Goal: Task Accomplishment & Management: Manage account settings

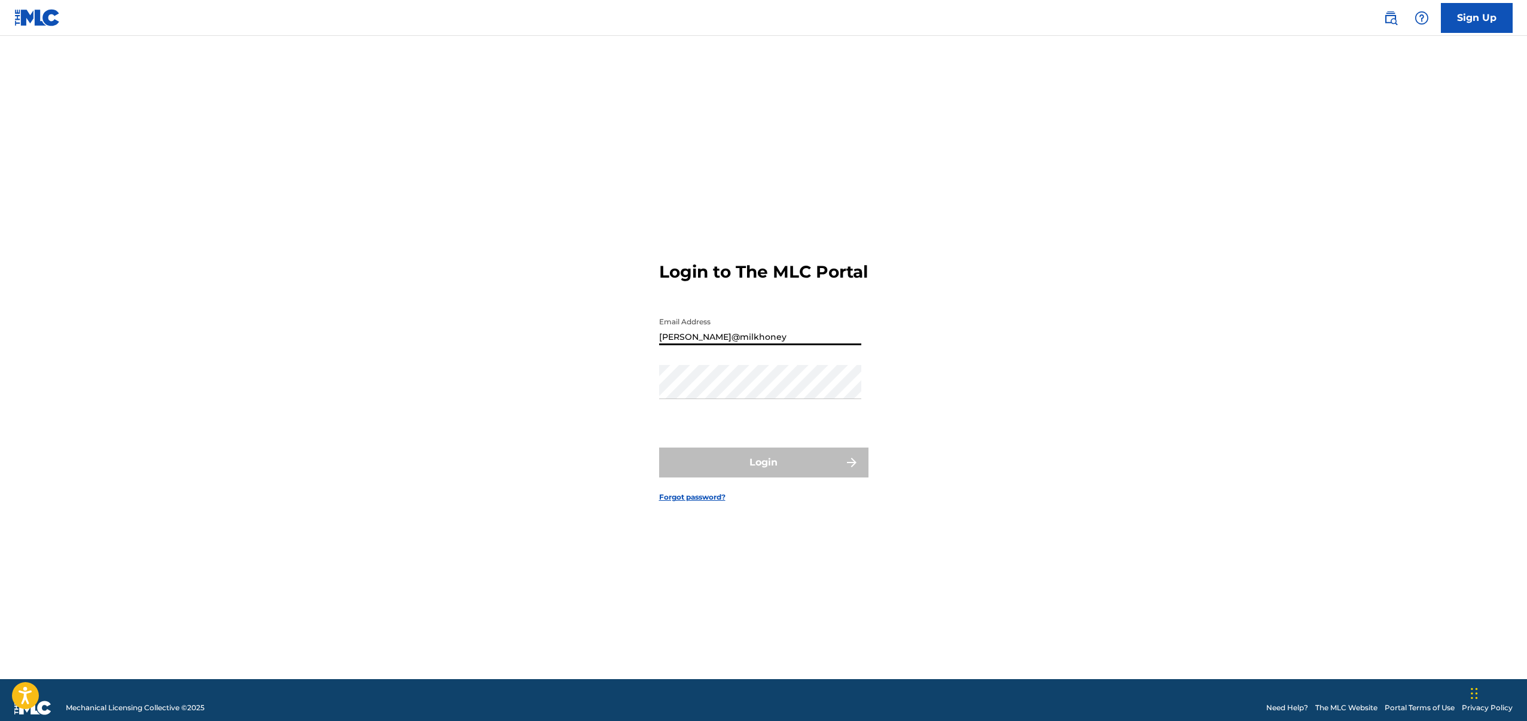
type input "[PERSON_NAME][EMAIL_ADDRESS][DOMAIN_NAME]"
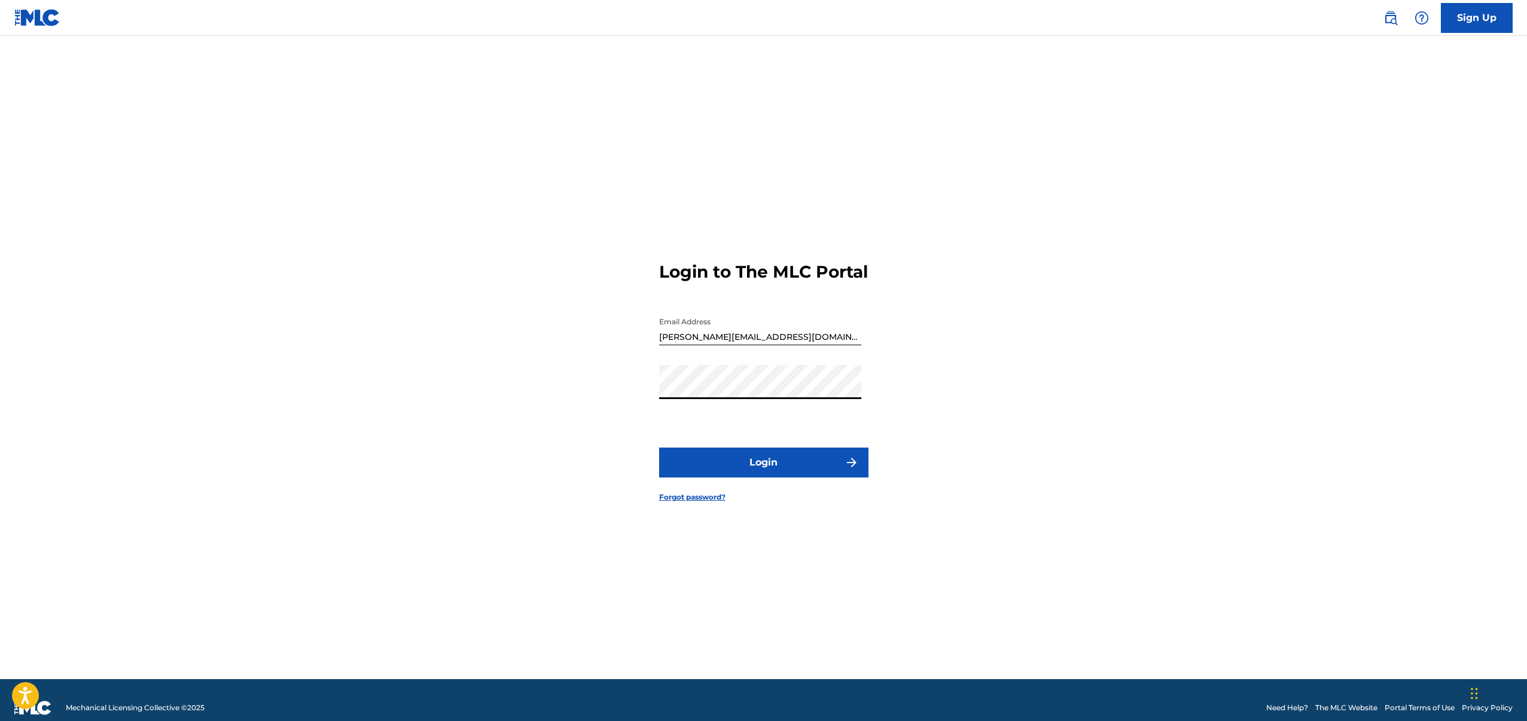
click at [659, 447] on button "Login" at bounding box center [763, 462] width 209 height 30
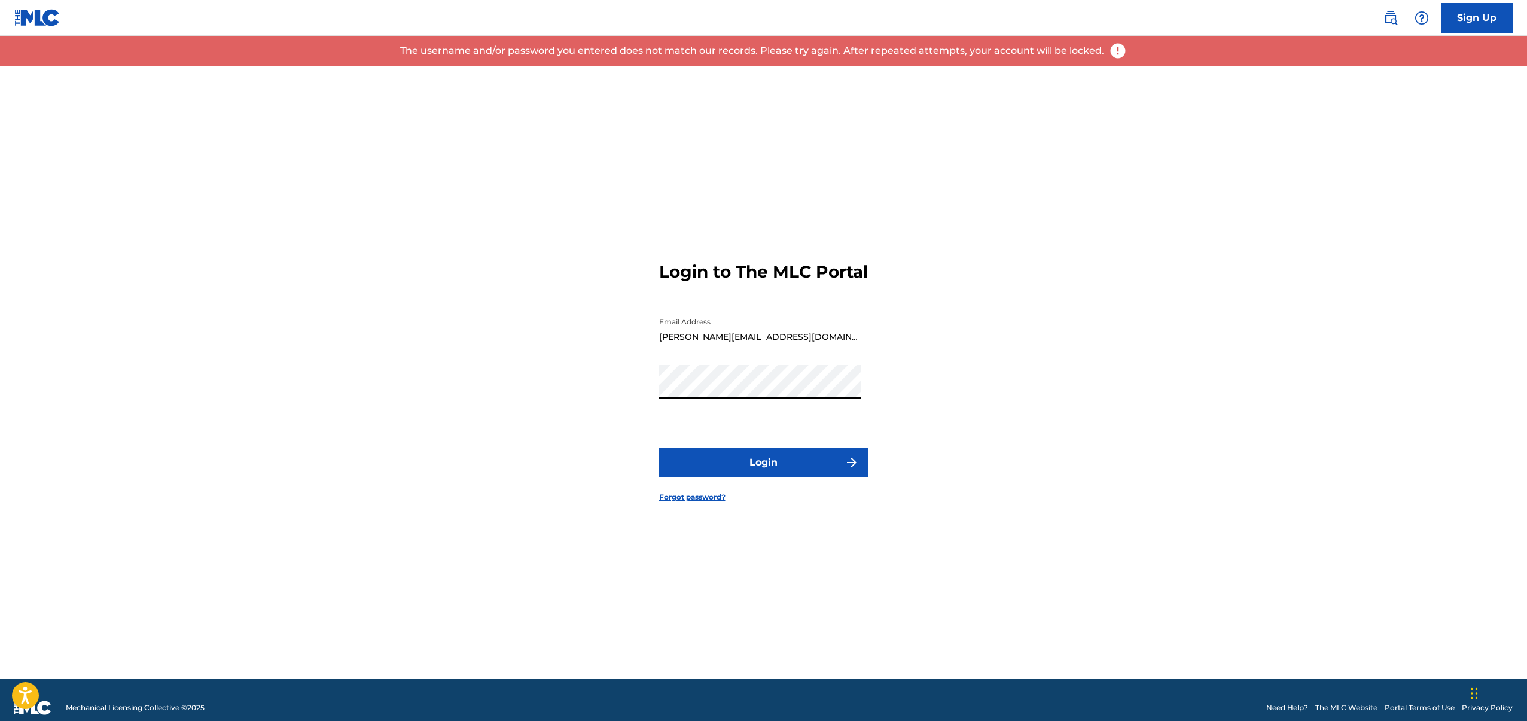
click at [647, 392] on div "Login to The MLC Portal Email Address [PERSON_NAME][EMAIL_ADDRESS][DOMAIN_NAME]…" at bounding box center [763, 372] width 837 height 613
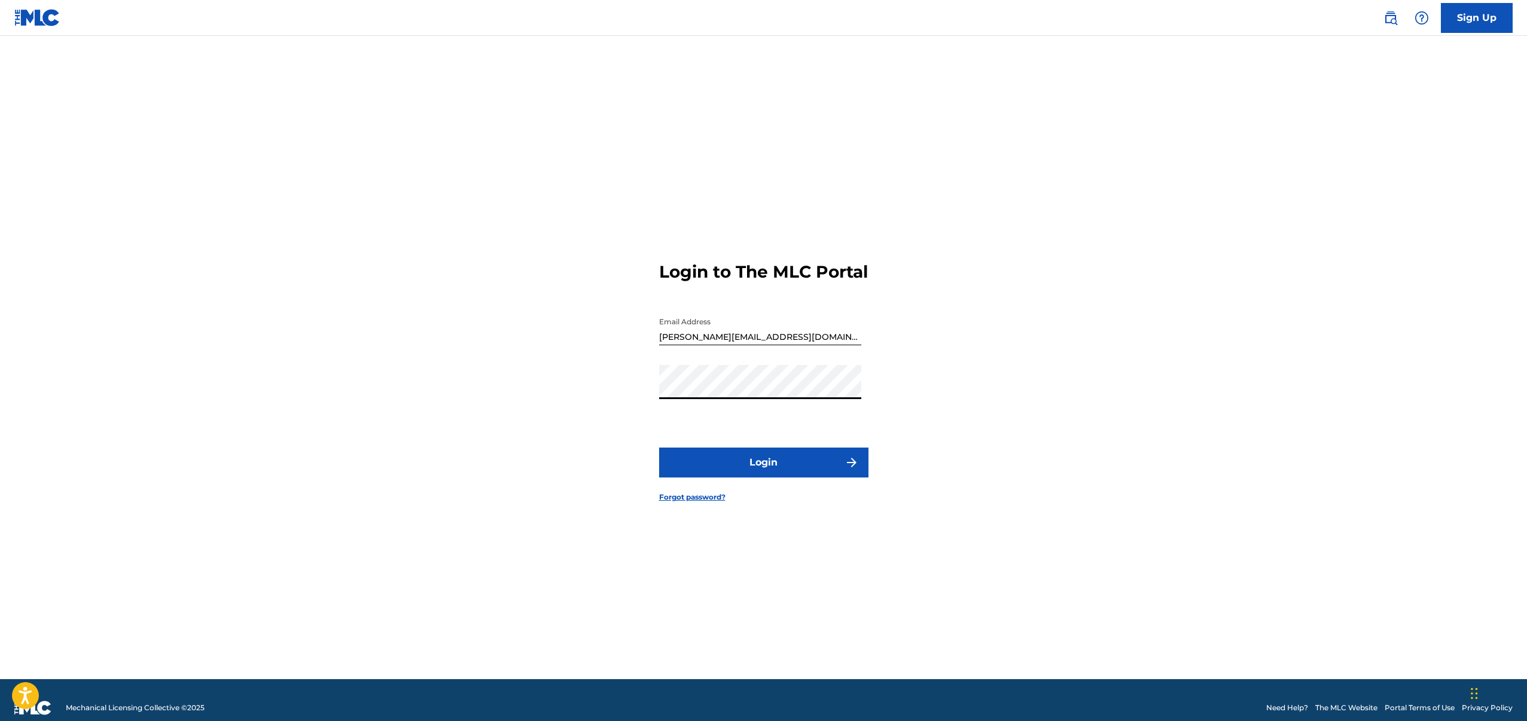
click at [659, 447] on button "Login" at bounding box center [763, 462] width 209 height 30
click at [658, 389] on div "Login to The MLC Portal Email Address [PERSON_NAME][EMAIL_ADDRESS][DOMAIN_NAME]…" at bounding box center [763, 372] width 837 height 613
click at [659, 447] on button "Login" at bounding box center [763, 462] width 209 height 30
